Goal: Information Seeking & Learning: Learn about a topic

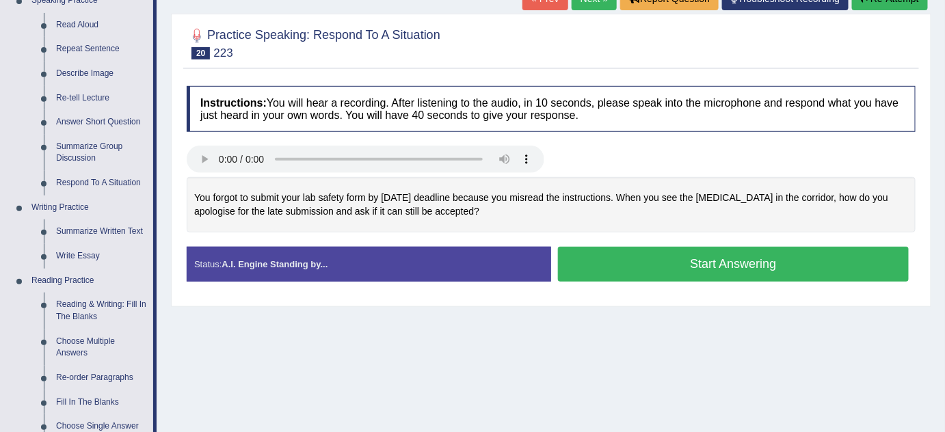
scroll to position [186, 0]
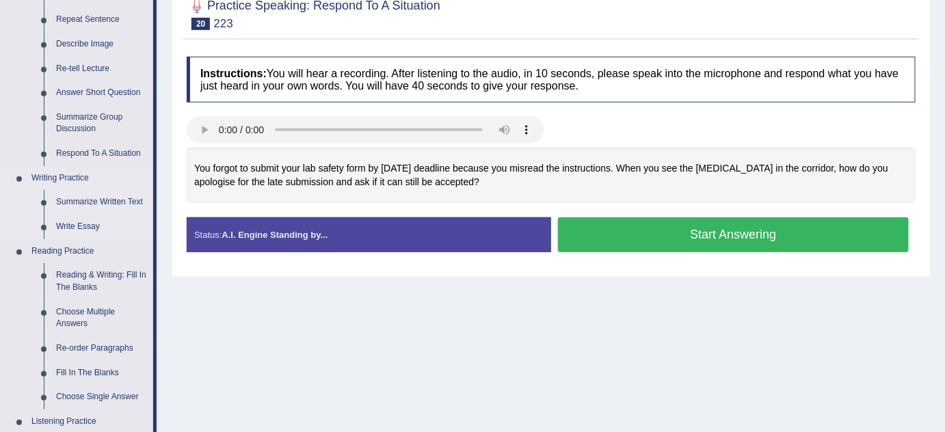
click at [126, 199] on link "Summarize Written Text" at bounding box center [101, 202] width 103 height 25
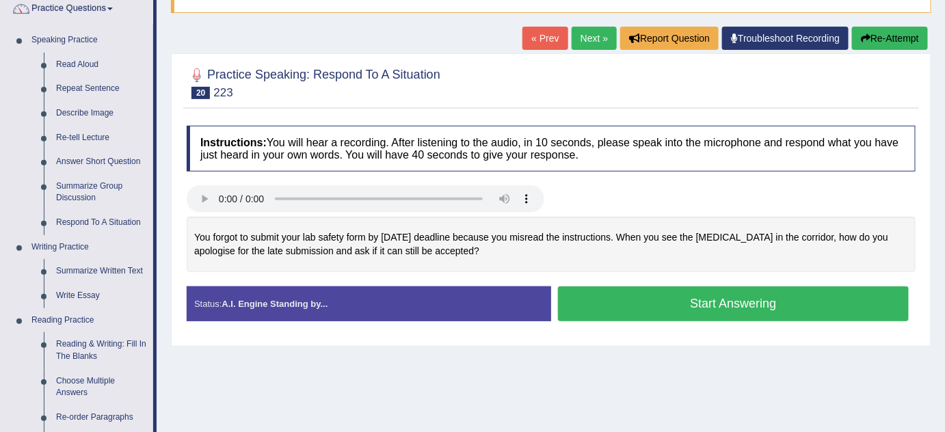
scroll to position [179, 0]
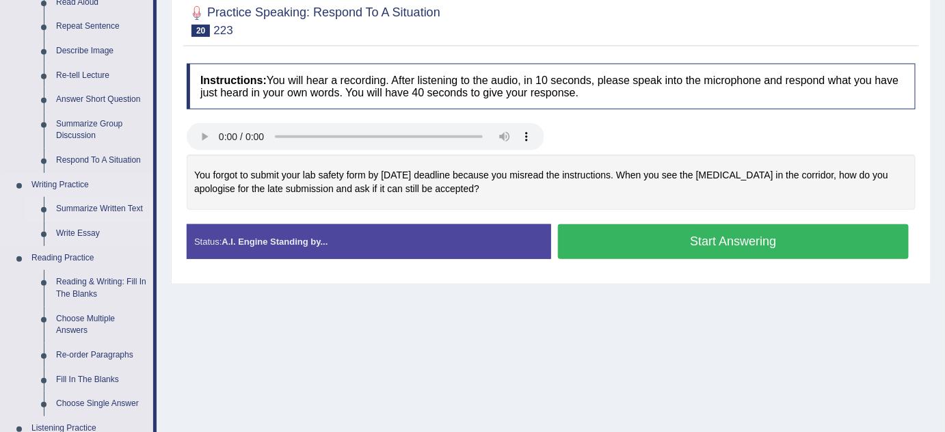
click at [125, 207] on link "Summarize Written Text" at bounding box center [101, 209] width 103 height 25
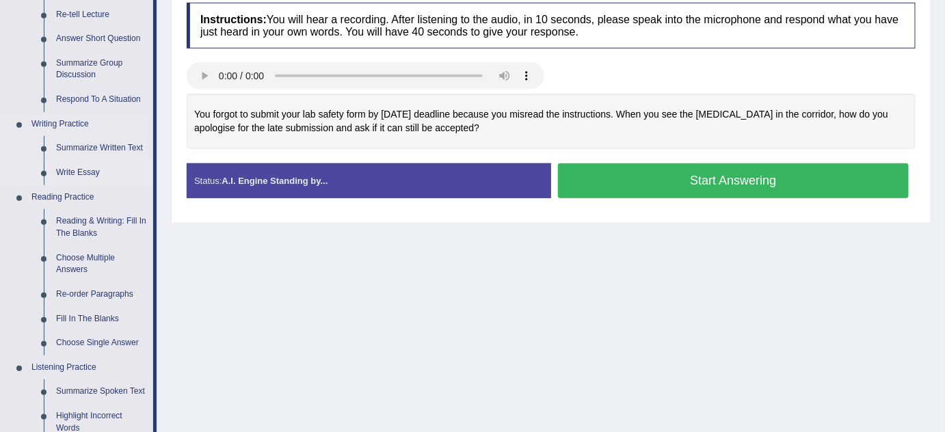
scroll to position [241, 0]
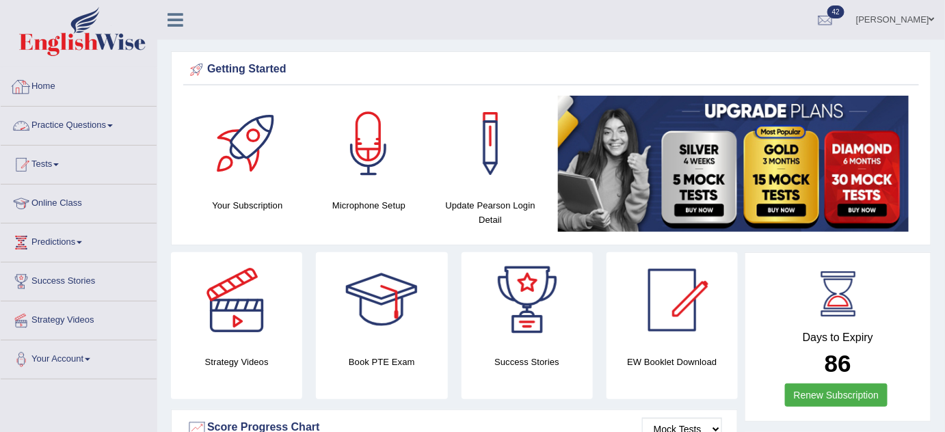
click at [43, 133] on link "Practice Questions" at bounding box center [79, 124] width 156 height 34
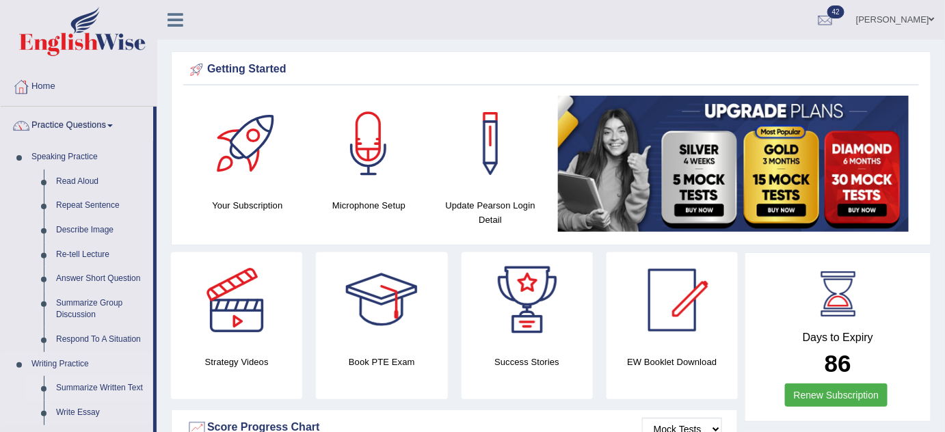
click at [83, 382] on link "Summarize Written Text" at bounding box center [101, 388] width 103 height 25
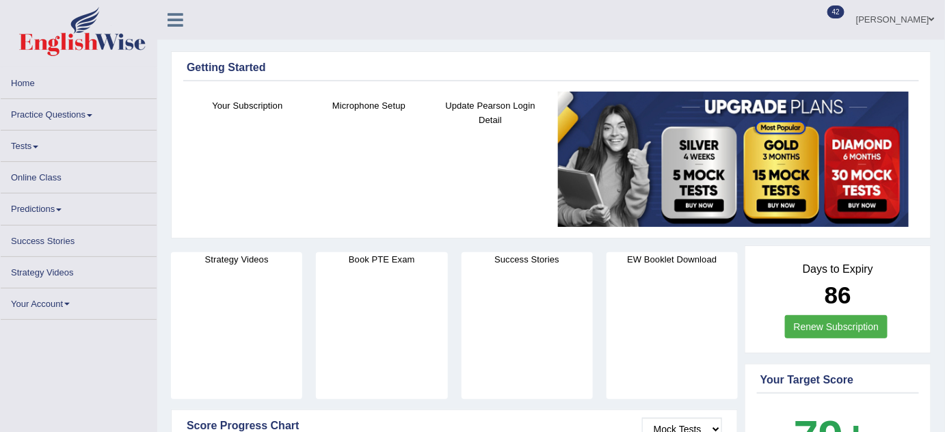
click at [873, 21] on link "[PERSON_NAME]" at bounding box center [894, 18] width 99 height 36
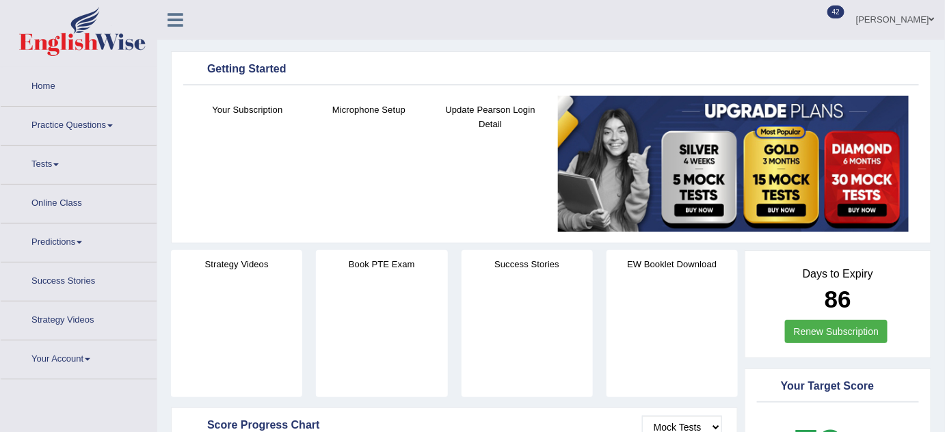
click at [882, 21] on link "[PERSON_NAME]" at bounding box center [894, 18] width 99 height 36
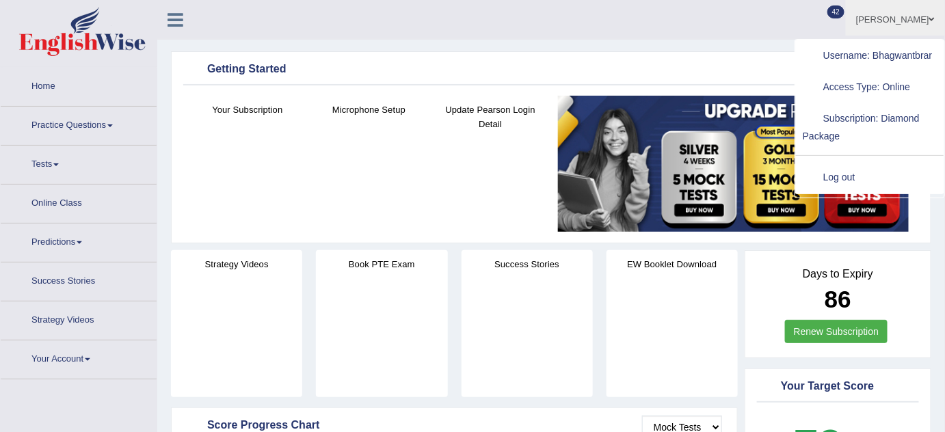
click at [842, 174] on link "Log out" at bounding box center [870, 177] width 148 height 31
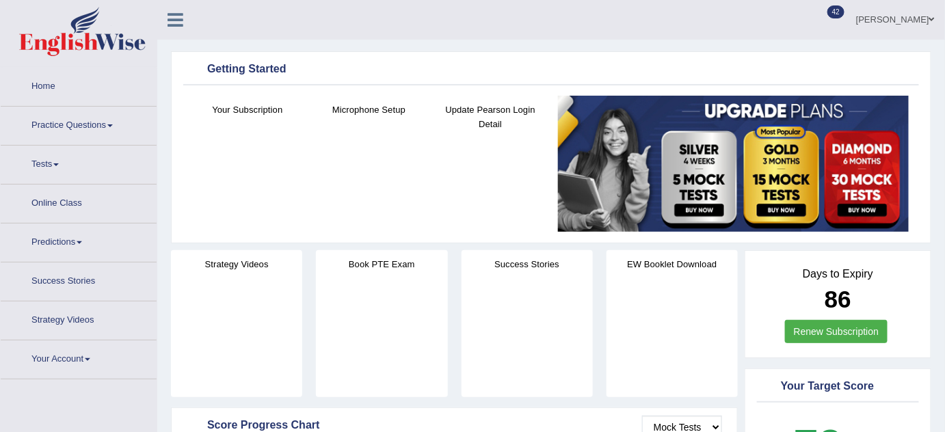
drag, startPoint x: 640, startPoint y: 180, endPoint x: 653, endPoint y: 179, distance: 12.3
click at [640, 180] on img at bounding box center [733, 164] width 351 height 136
click at [920, 16] on link "Bhagwant singh" at bounding box center [894, 18] width 99 height 36
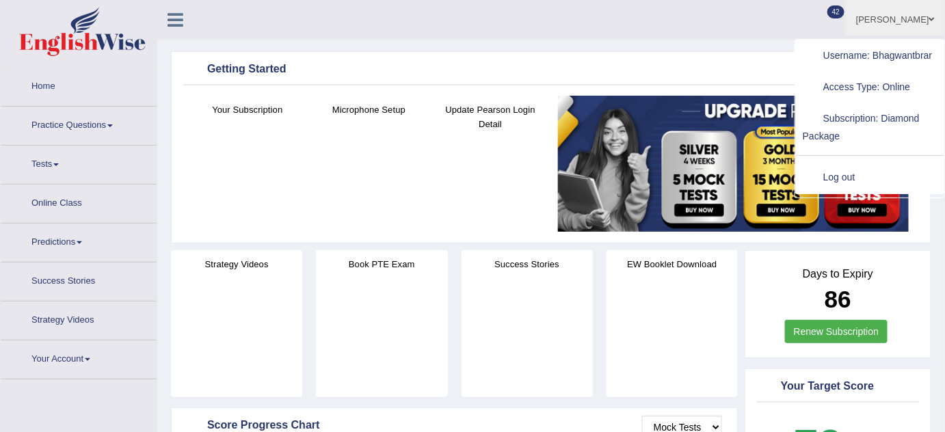
click at [846, 175] on link "Log out" at bounding box center [870, 177] width 148 height 31
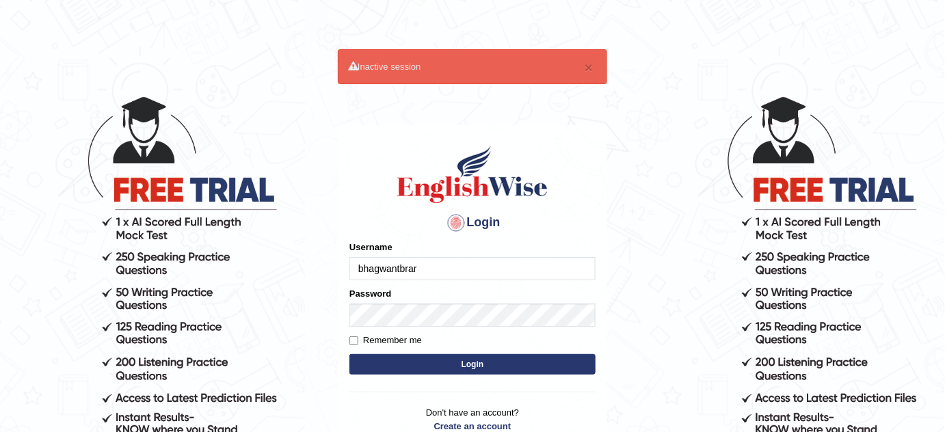
click at [496, 265] on input "bhagwantbrar" at bounding box center [472, 268] width 246 height 23
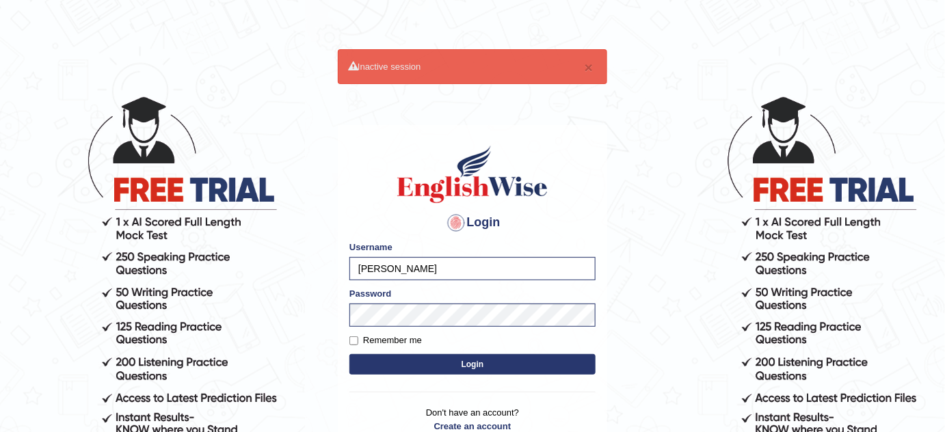
click at [564, 260] on input "sabitra" at bounding box center [472, 268] width 246 height 23
type input "obehi00"
click at [530, 364] on button "Login" at bounding box center [472, 364] width 246 height 21
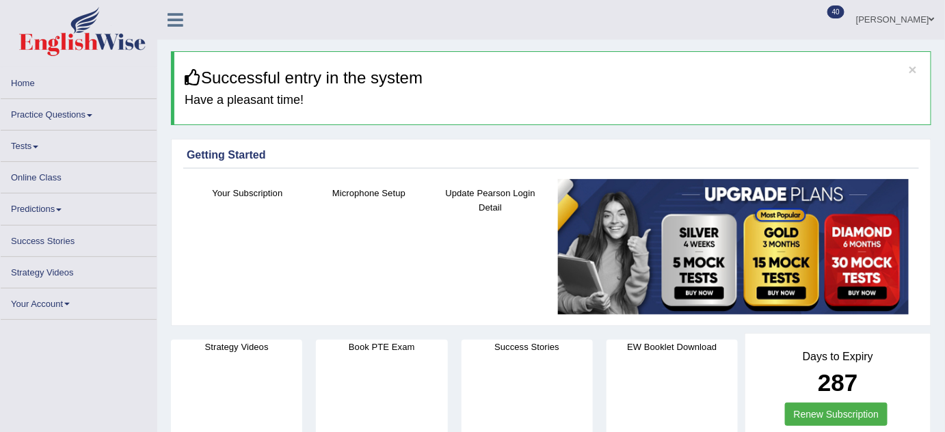
click at [83, 108] on link "Practice Questions" at bounding box center [79, 112] width 156 height 27
click at [78, 111] on link "Practice Questions" at bounding box center [79, 112] width 156 height 27
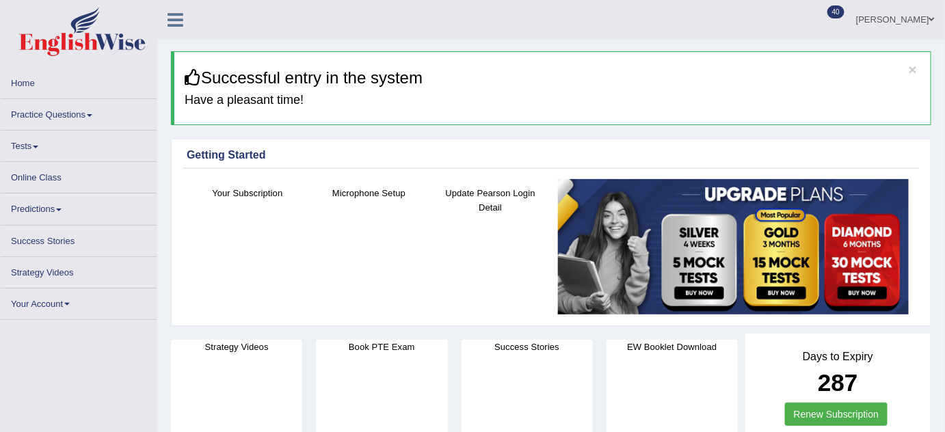
click at [78, 111] on link "Practice Questions" at bounding box center [79, 112] width 156 height 27
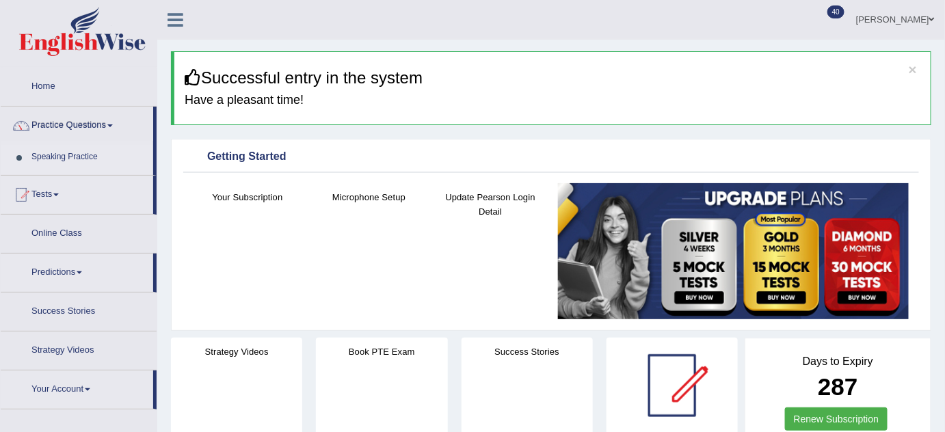
click at [78, 111] on link "Practice Questions" at bounding box center [77, 124] width 152 height 34
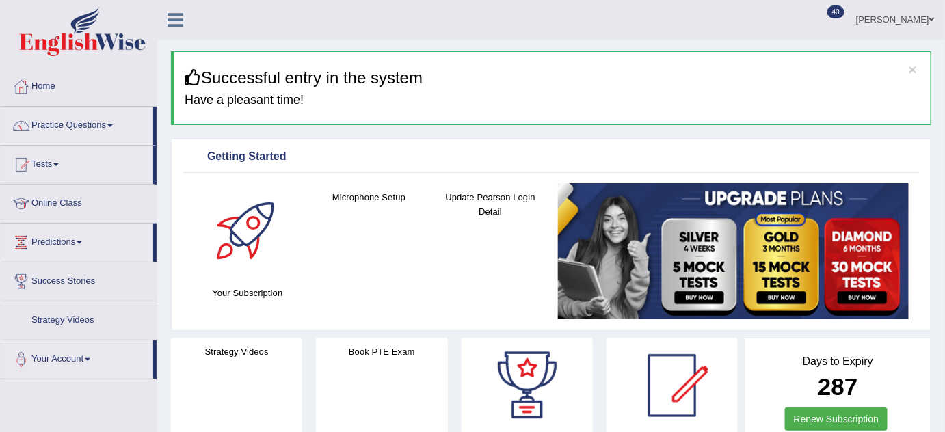
click at [78, 111] on link "Practice Questions" at bounding box center [77, 124] width 152 height 34
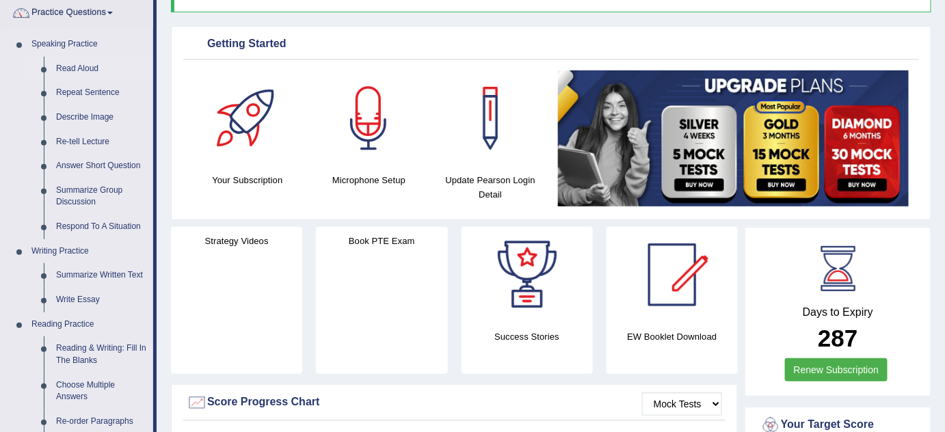
scroll to position [124, 0]
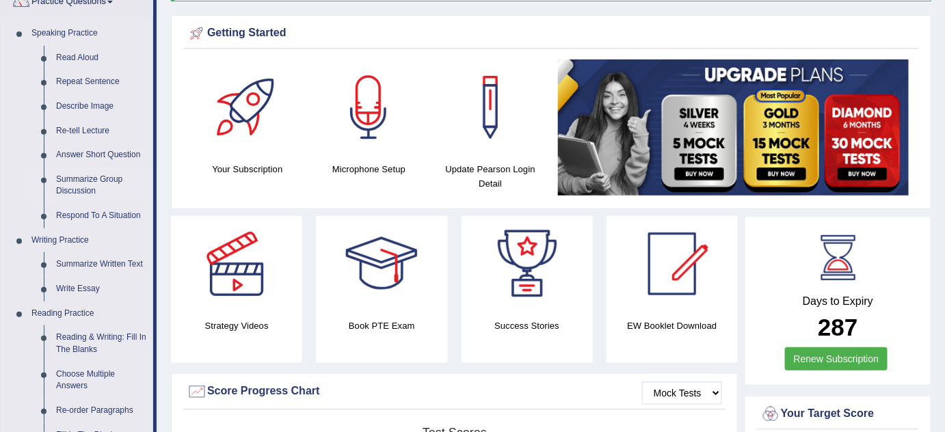
click at [87, 185] on link "Summarize Group Discussion" at bounding box center [101, 185] width 103 height 36
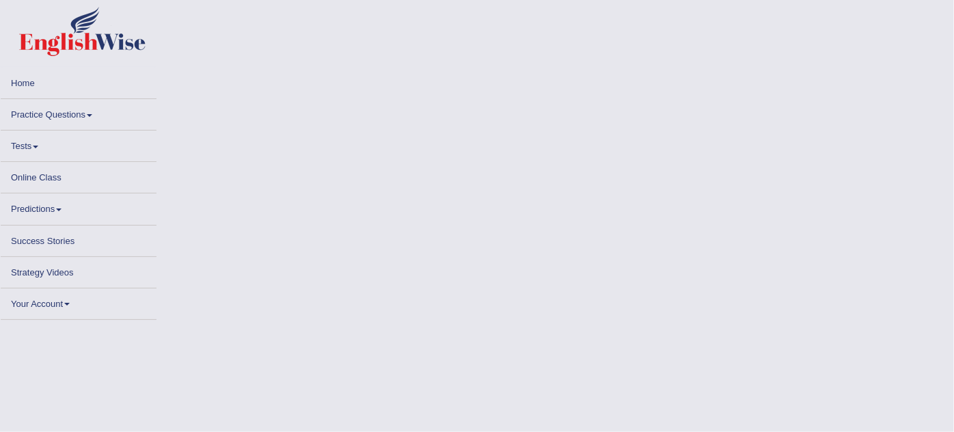
click at [78, 114] on link "Practice Questions" at bounding box center [79, 112] width 156 height 27
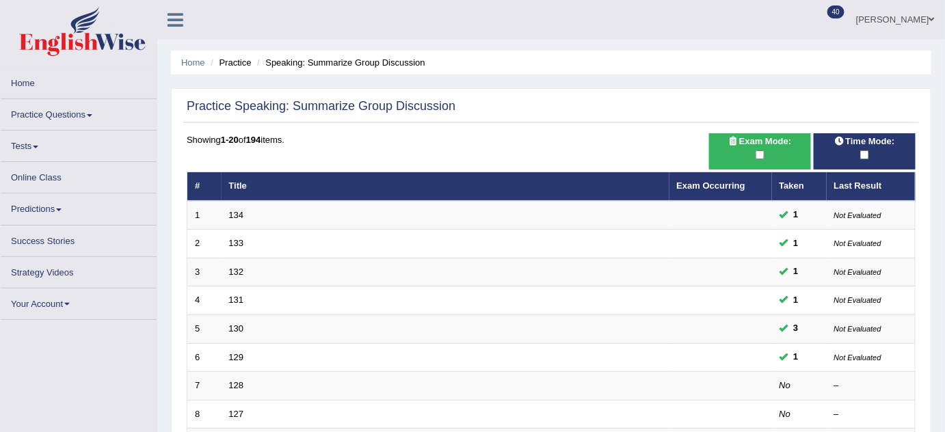
click at [85, 115] on link "Practice Questions" at bounding box center [79, 112] width 156 height 27
click at [77, 116] on link "Practice Questions" at bounding box center [79, 112] width 156 height 27
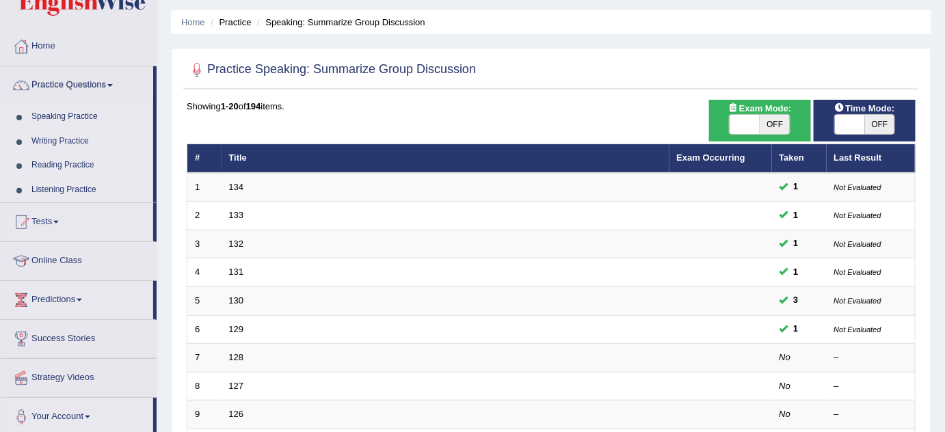
scroll to position [62, 0]
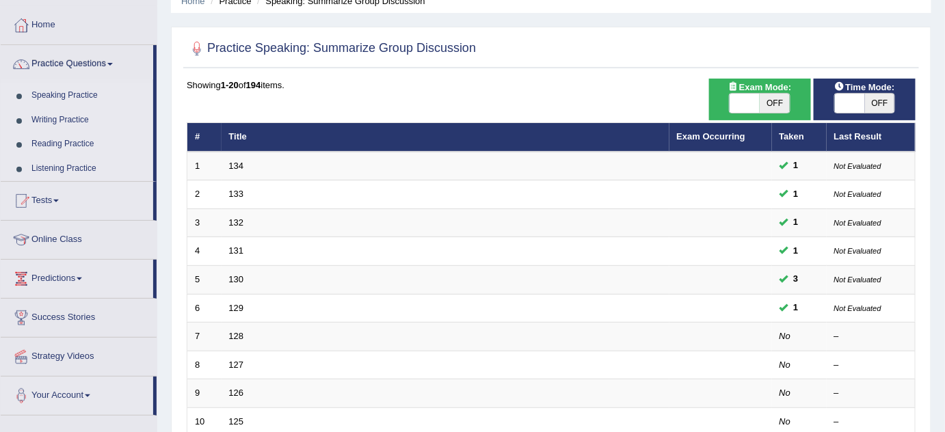
click at [82, 122] on link "Writing Practice" at bounding box center [89, 120] width 128 height 25
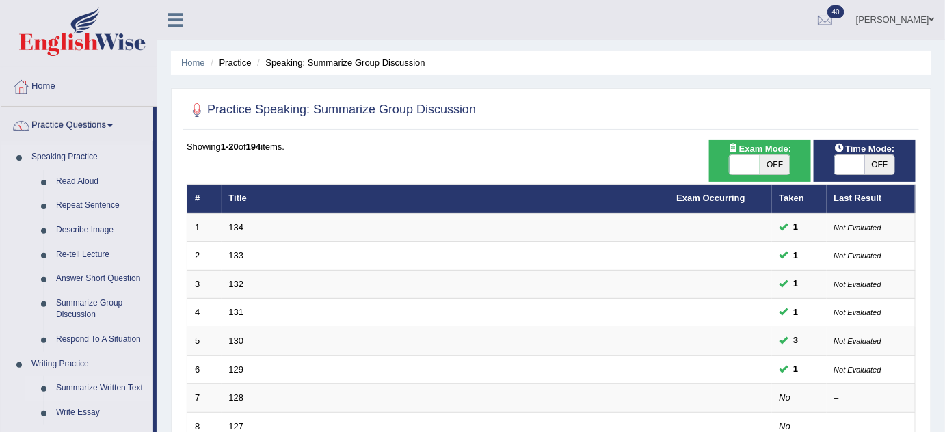
click at [91, 382] on link "Summarize Written Text" at bounding box center [101, 388] width 103 height 25
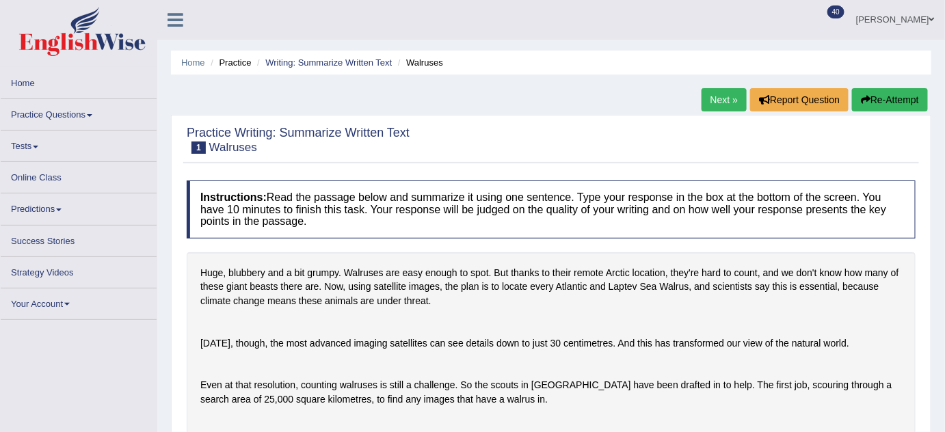
click at [610, 18] on ul "Obehi ighodaro Toggle navigation Username: obehi00 Access Type: Online Subscrip…" at bounding box center [669, 19] width 551 height 39
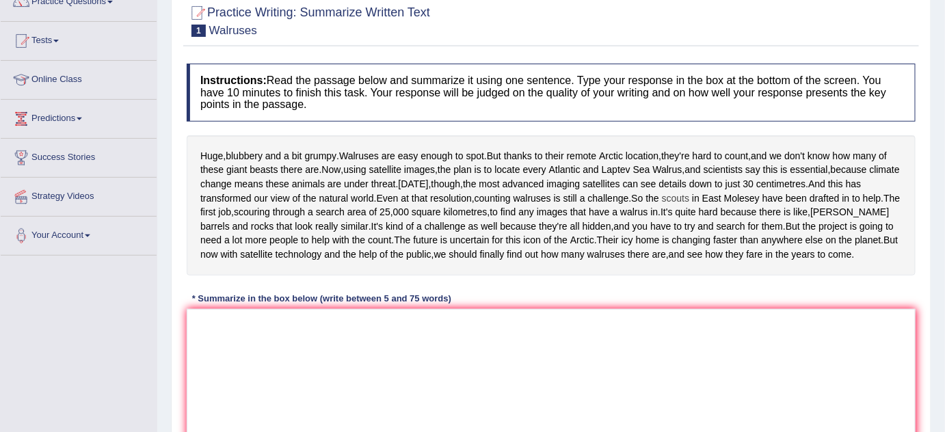
scroll to position [186, 0]
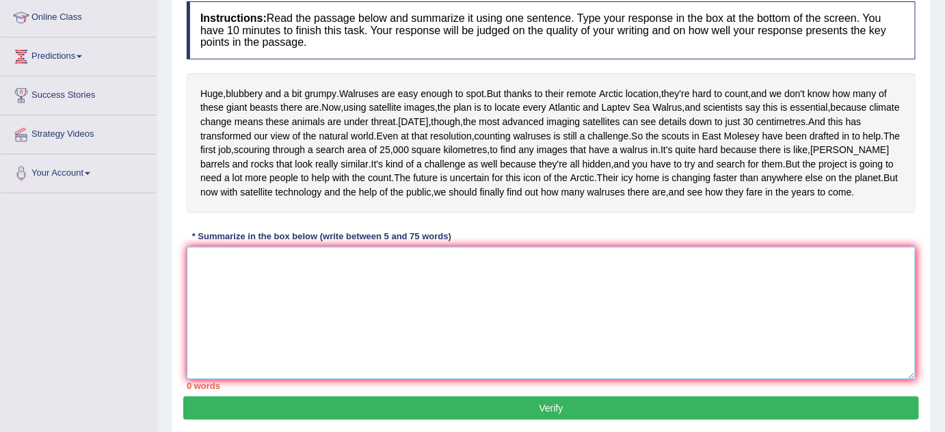
click at [372, 323] on textarea at bounding box center [551, 313] width 729 height 133
click at [295, 333] on textarea at bounding box center [551, 313] width 729 height 133
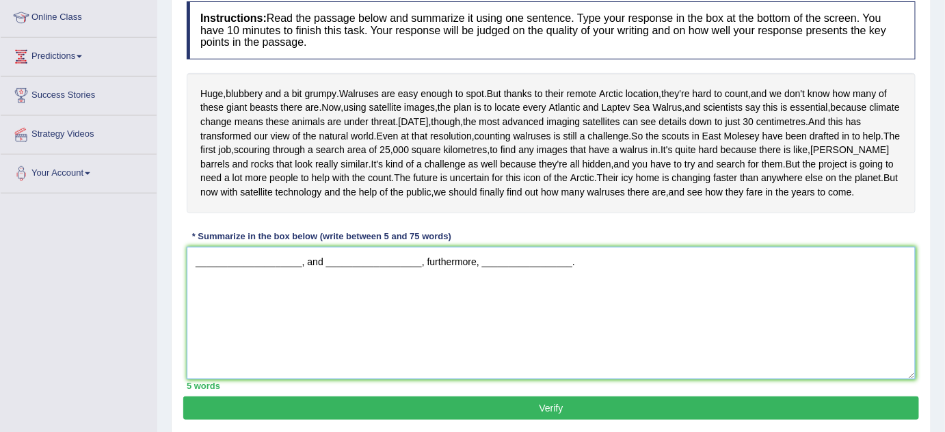
type textarea "____________________, and __________________, furthermore, _________________."
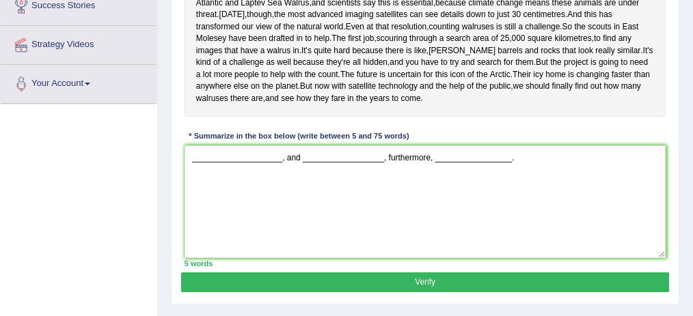
scroll to position [277, 0]
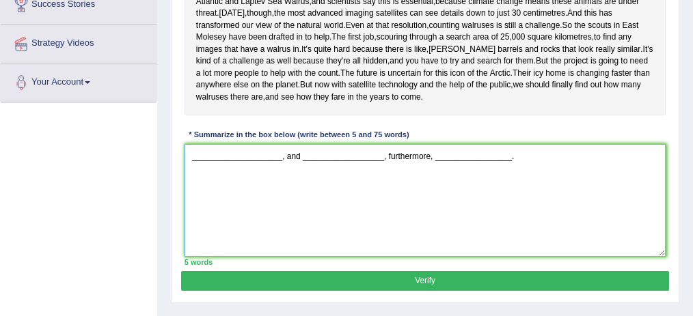
drag, startPoint x: 517, startPoint y: 215, endPoint x: 506, endPoint y: 216, distance: 11.0
click at [506, 216] on textarea "____________________, and __________________, furthermore, _________________." at bounding box center [426, 200] width 482 height 113
drag, startPoint x: 504, startPoint y: 209, endPoint x: 192, endPoint y: 211, distance: 311.7
click at [192, 211] on textarea "____________________, and __________________, furthermore, _________________." at bounding box center [426, 200] width 482 height 113
click at [274, 234] on textarea "____________________, and __________________, furthermore, _________________." at bounding box center [426, 200] width 482 height 113
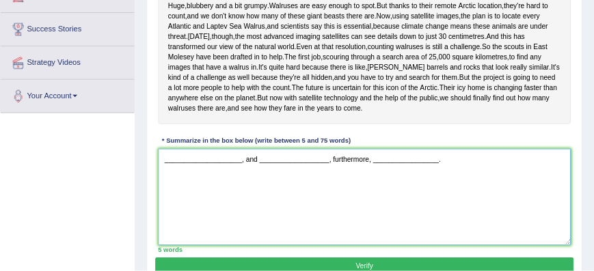
scroll to position [232, 0]
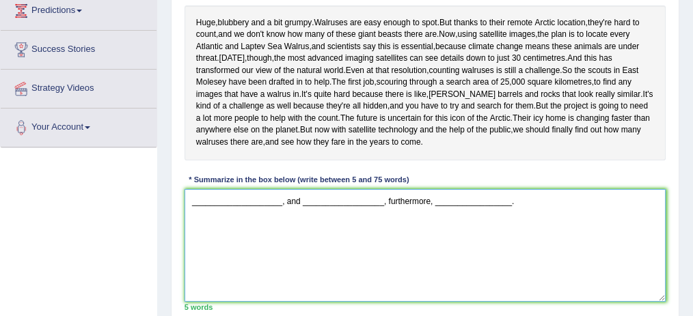
click at [515, 262] on textarea "____________________, and __________________, furthermore, _________________." at bounding box center [426, 245] width 482 height 113
drag, startPoint x: 519, startPoint y: 256, endPoint x: 178, endPoint y: 258, distance: 341.1
click at [178, 258] on div "Practice Writing: Summarize Written Text 1 Walruses Instructions: Read the pass…" at bounding box center [425, 115] width 509 height 465
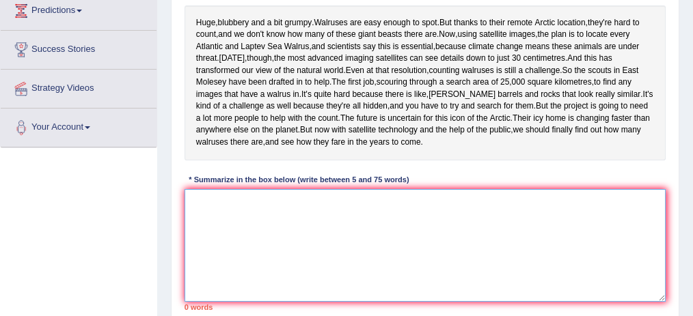
click at [272, 257] on textarea at bounding box center [426, 245] width 482 height 113
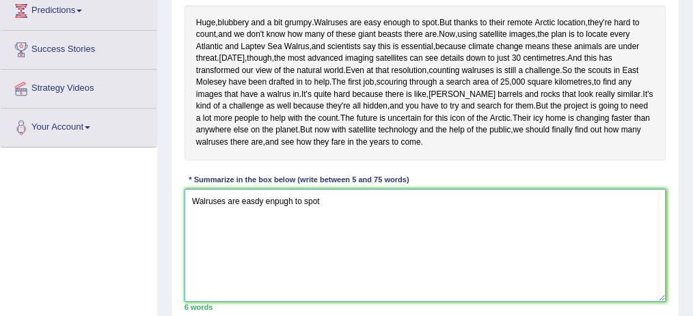
click at [263, 260] on textarea "Walruses are easdy enpugh to spot" at bounding box center [426, 245] width 482 height 113
click at [321, 253] on textarea "Walruses are easy enpugh to spot" at bounding box center [426, 245] width 482 height 113
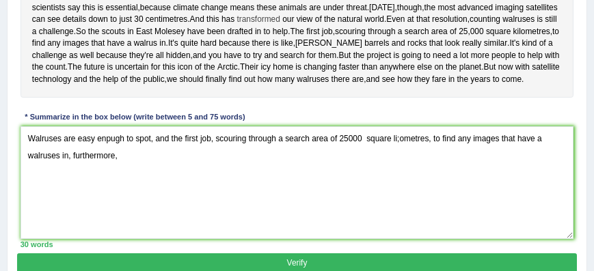
scroll to position [310, 0]
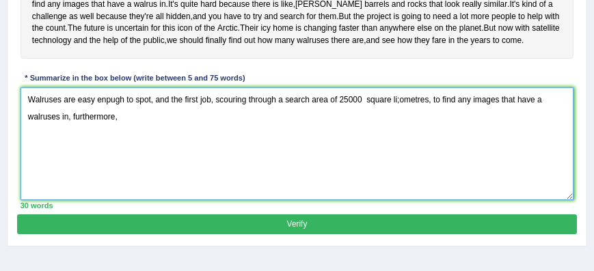
drag, startPoint x: 113, startPoint y: 176, endPoint x: 72, endPoint y: 173, distance: 41.1
click at [72, 173] on textarea "Walruses are easy enpugh to spot, and the first job, scouring through a search …" at bounding box center [298, 143] width 554 height 113
click at [94, 200] on textarea "Walruses are easy enpugh to spot, and the first job, scouring through a search …" at bounding box center [298, 143] width 554 height 113
click at [103, 174] on textarea "Walruses are easy enpugh to spot, and the first job, scouring through a search …" at bounding box center [298, 143] width 554 height 113
drag, startPoint x: 85, startPoint y: 174, endPoint x: 95, endPoint y: 174, distance: 10.3
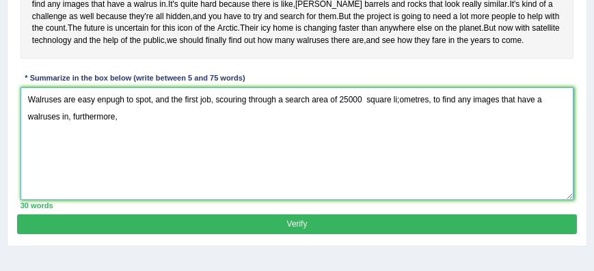
click at [95, 174] on textarea "Walruses are easy enpugh to spot, and the first job, scouring through a search …" at bounding box center [298, 143] width 554 height 113
click at [119, 174] on textarea "Walruses are easy enpugh to spot, and the first job, scouring through a search …" at bounding box center [298, 143] width 554 height 113
click at [154, 182] on textarea "Walruses are easy enpugh to spot, and the first job, scouring through a search …" at bounding box center [298, 143] width 554 height 113
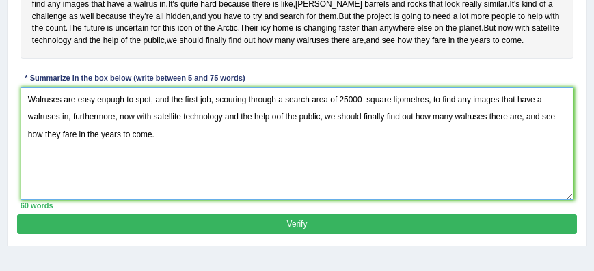
drag, startPoint x: 159, startPoint y: 194, endPoint x: 150, endPoint y: 193, distance: 8.3
click at [150, 193] on textarea "Walruses are easy enpugh to spot, and the first job, scouring through a search …" at bounding box center [298, 143] width 554 height 113
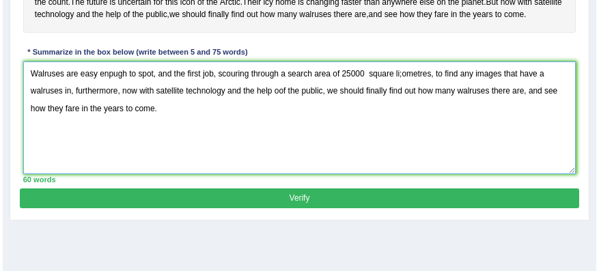
scroll to position [349, 0]
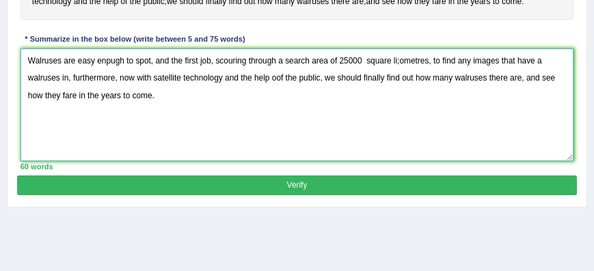
type textarea "Walruses are easy enpugh to spot, and the first job, scouring through a search …"
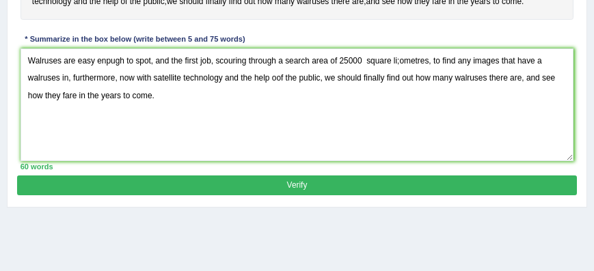
click at [163, 195] on button "Verify" at bounding box center [296, 186] width 559 height 20
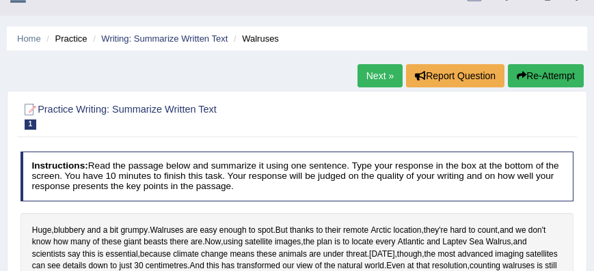
scroll to position [0, 0]
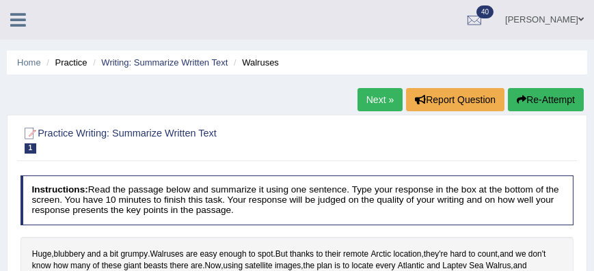
click at [376, 96] on link "Next »" at bounding box center [379, 99] width 45 height 23
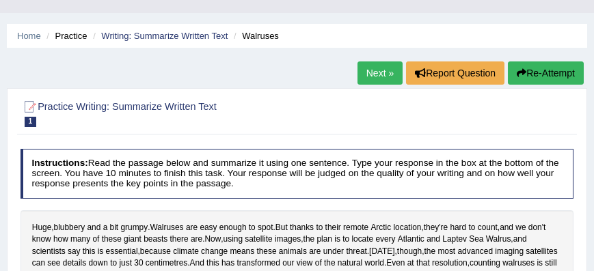
scroll to position [39, 0]
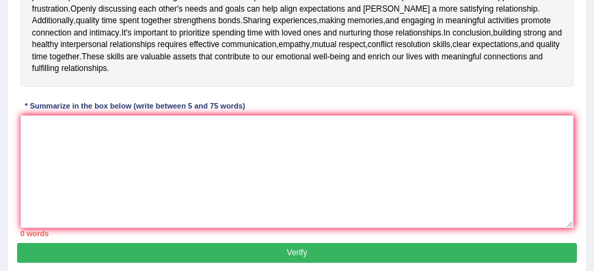
scroll to position [357, 0]
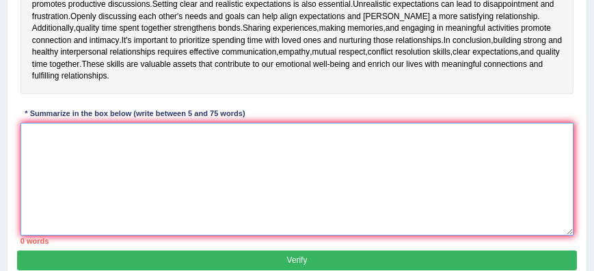
click at [219, 135] on textarea at bounding box center [298, 179] width 554 height 113
paste textarea "it’s → it is / it has I’m → I am you’re → you are we’re → we are they’re → they…"
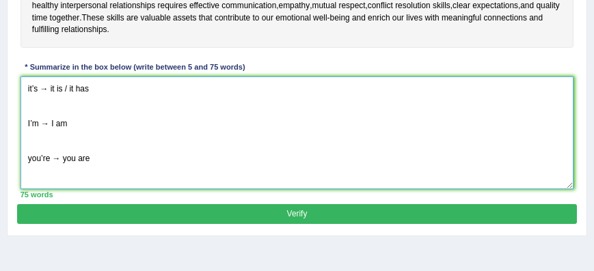
scroll to position [446, 0]
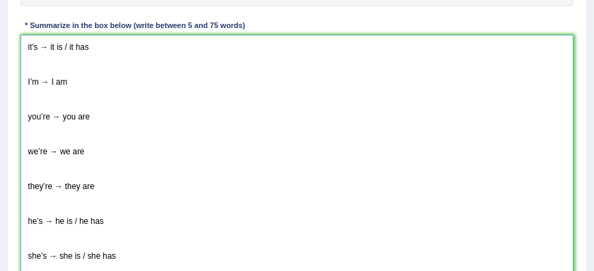
drag, startPoint x: 571, startPoint y: 153, endPoint x: 487, endPoint y: 270, distance: 144.0
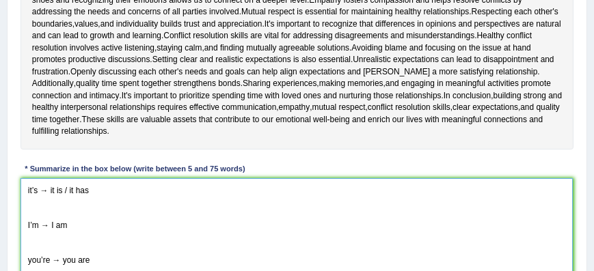
scroll to position [368, 0]
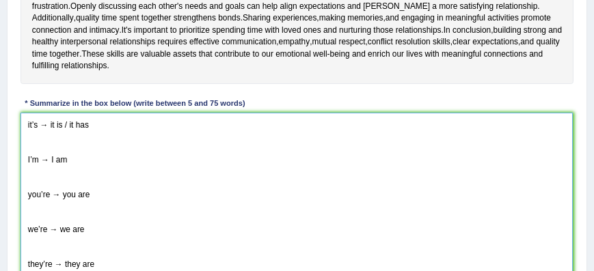
click at [25, 157] on textarea "it’s → it is / it has I’m → I am you’re → you are we’re → we are they’re → they…" at bounding box center [297, 242] width 552 height 259
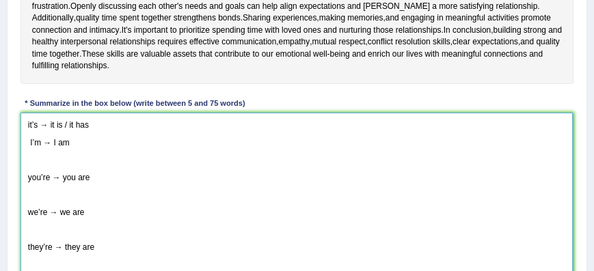
click at [23, 179] on textarea "it’s → it is / it has I’m → I am you’re → you are we’re → we are they’re → they…" at bounding box center [297, 242] width 552 height 259
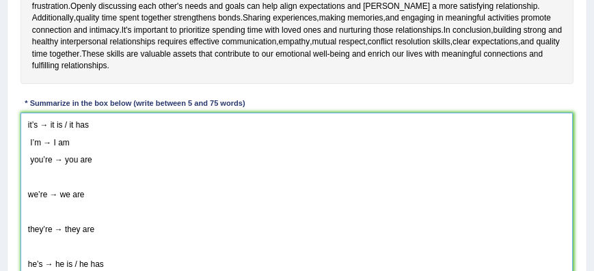
click at [28, 193] on textarea "it’s → it is / it has I’m → I am you’re → you are we’re → we are they’re → they…" at bounding box center [297, 242] width 552 height 259
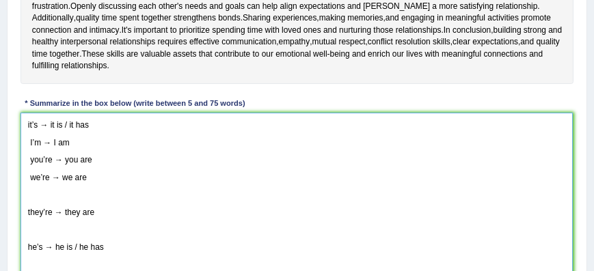
click at [26, 206] on textarea "it’s → it is / it has I’m → I am you’re → you are we’re → we are they’re → they…" at bounding box center [297, 242] width 552 height 259
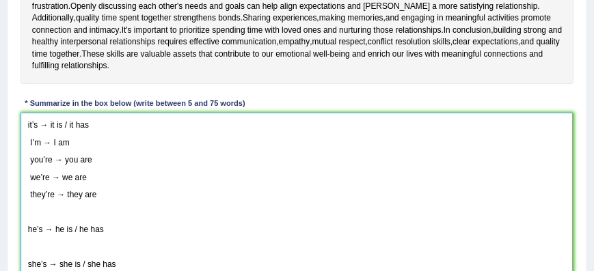
click at [25, 228] on textarea "it’s → it is / it has I’m → I am you’re → you are we’re → we are they’re → they…" at bounding box center [297, 242] width 552 height 259
click at [27, 224] on textarea "it’s → it is / it has I’m → I am you’re → you are we’re → we are they’re → they…" at bounding box center [297, 242] width 552 height 259
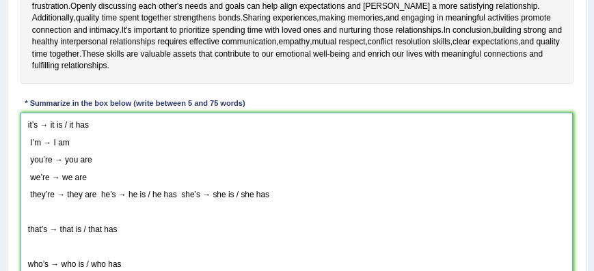
click at [27, 228] on textarea "it’s → it is / it has I’m → I am you’re → you are we’re → we are they’re → they…" at bounding box center [297, 242] width 552 height 259
click at [28, 226] on textarea "it’s → it is / it has I’m → I am you’re → you are we’re → we are they’re → they…" at bounding box center [297, 242] width 552 height 259
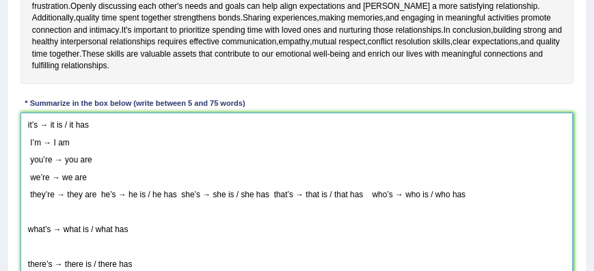
click at [27, 229] on textarea "it’s → it is / it has I’m → I am you’re → you are we’re → we are they’re → they…" at bounding box center [297, 242] width 552 height 259
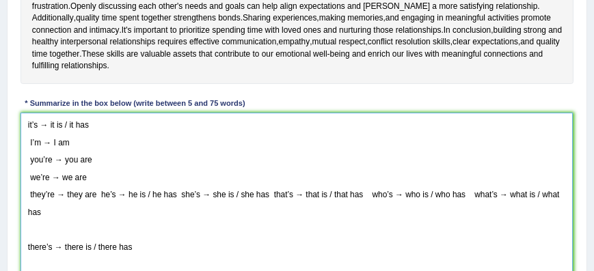
click at [25, 243] on textarea "it’s → it is / it has I’m → I am you’re → you are we’re → we are they’re → they…" at bounding box center [297, 242] width 552 height 259
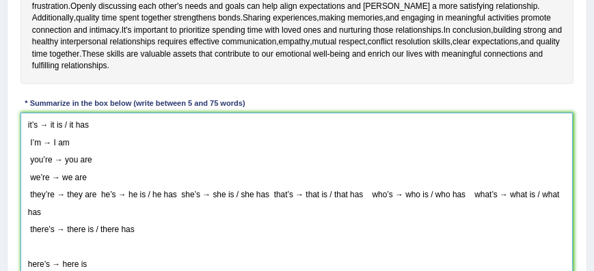
click at [25, 262] on textarea "it’s → it is / it has I’m → I am you’re → you are we’re → we are they’re → they…" at bounding box center [297, 242] width 552 height 259
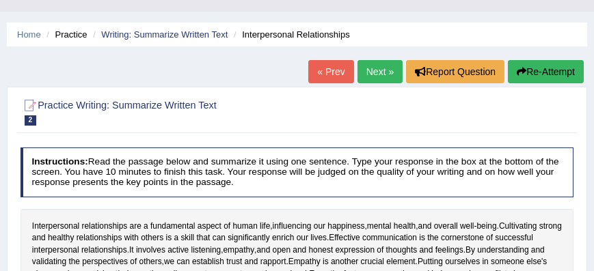
scroll to position [28, 0]
type textarea "it’s → it is / it has I’m → I am you’re → you are we’re → we are they’re → they…"
click at [364, 78] on link "Next »" at bounding box center [379, 71] width 45 height 23
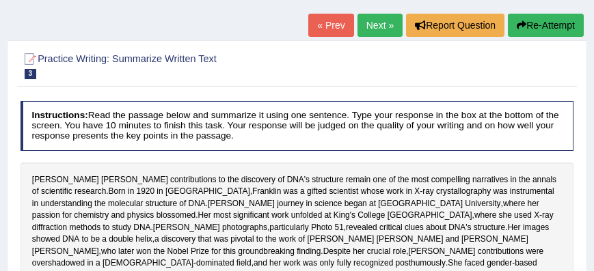
scroll to position [74, 0]
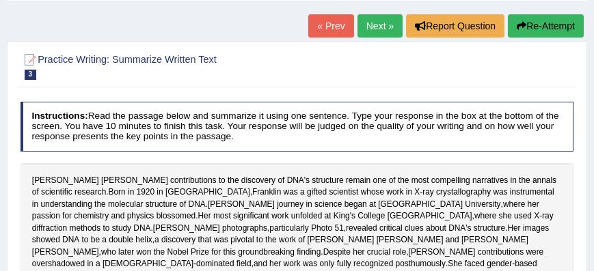
drag, startPoint x: 328, startPoint y: 105, endPoint x: 341, endPoint y: 44, distance: 61.5
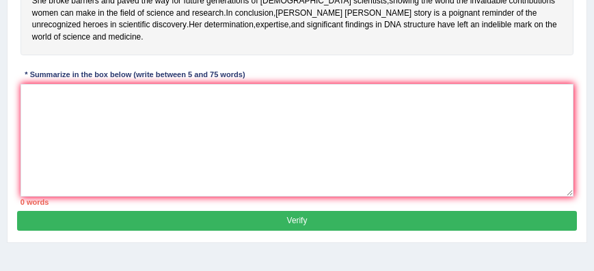
scroll to position [387, 0]
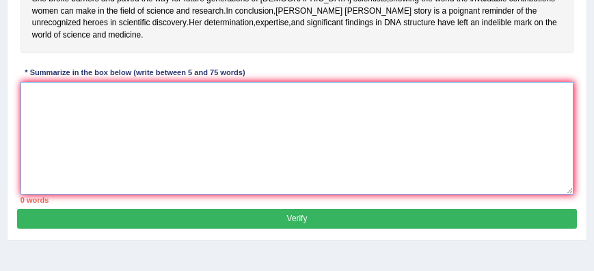
click at [154, 151] on textarea at bounding box center [298, 138] width 554 height 113
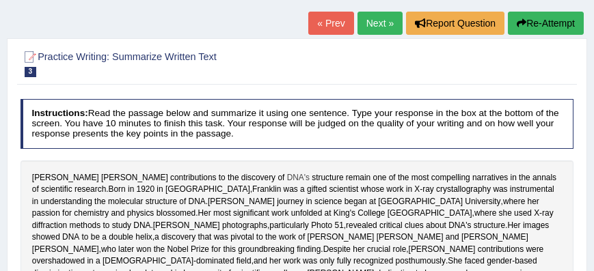
scroll to position [75, 0]
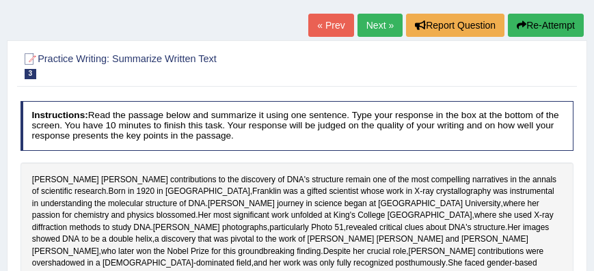
type textarea "Dr. baji ---- Doctor [PERSON_NAME]"
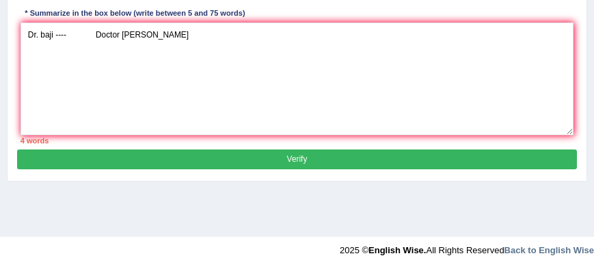
scroll to position [452, 0]
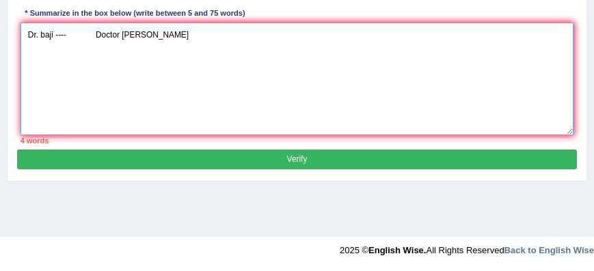
drag, startPoint x: 141, startPoint y: 75, endPoint x: 3, endPoint y: 73, distance: 138.1
click at [25, 72] on textarea "Dr. baji ---- Doctor Baji" at bounding box center [298, 79] width 554 height 113
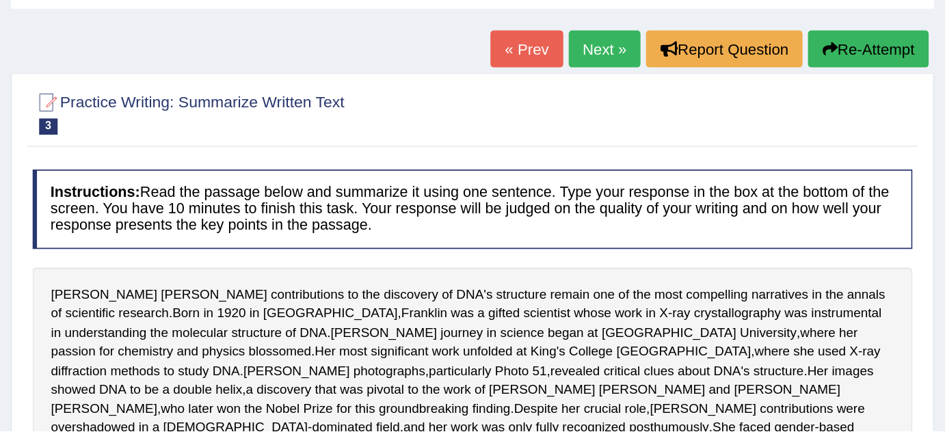
scroll to position [0, 0]
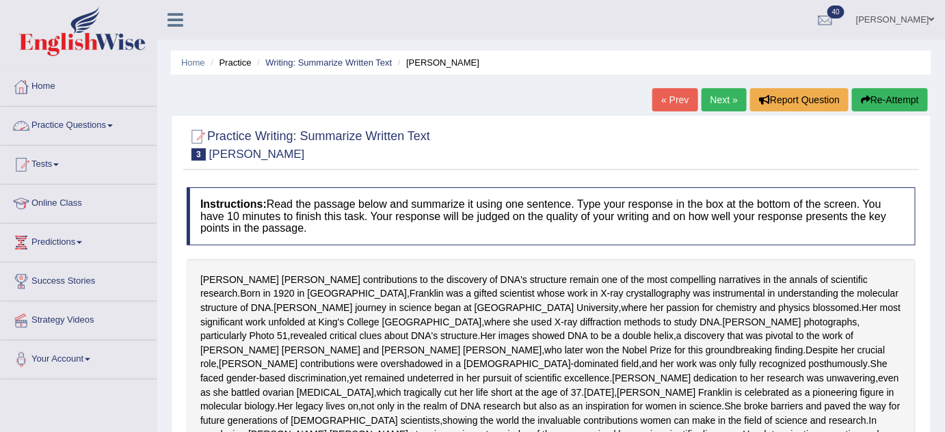
click at [95, 128] on link "Practice Questions" at bounding box center [79, 124] width 156 height 34
click at [98, 125] on link "Practice Questions" at bounding box center [79, 124] width 156 height 34
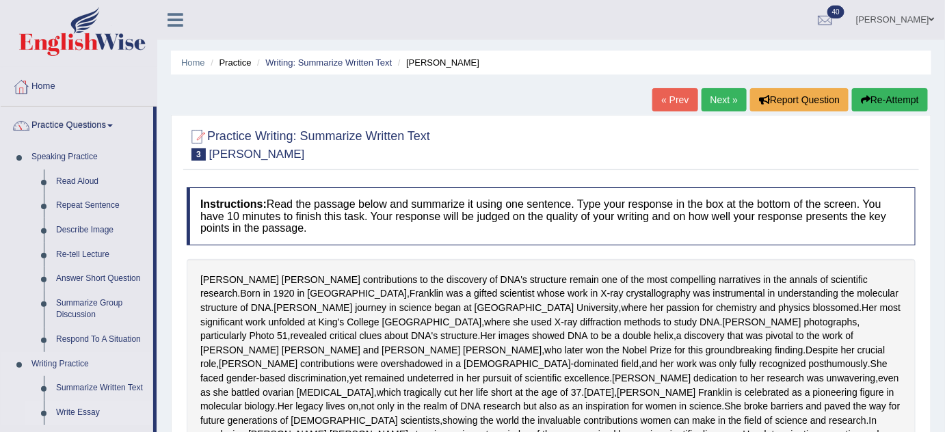
click at [91, 271] on link "Write Essay" at bounding box center [101, 413] width 103 height 25
